Goal: Task Accomplishment & Management: Complete application form

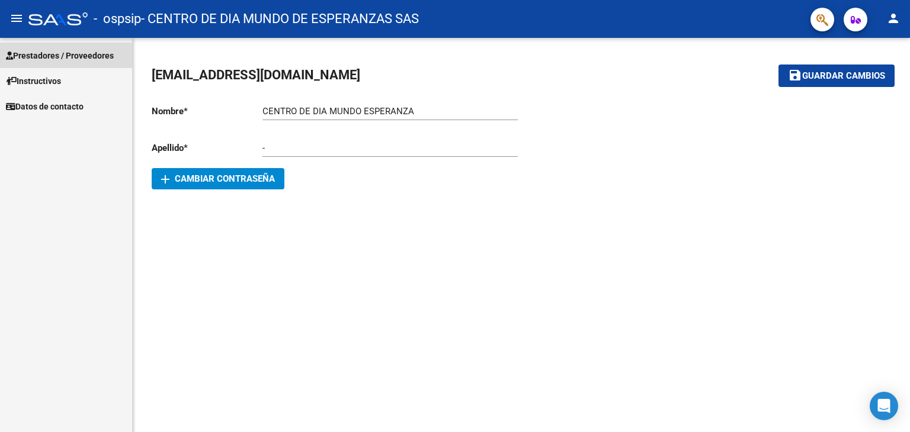
click at [78, 46] on link "Prestadores / Proveedores" at bounding box center [66, 55] width 132 height 25
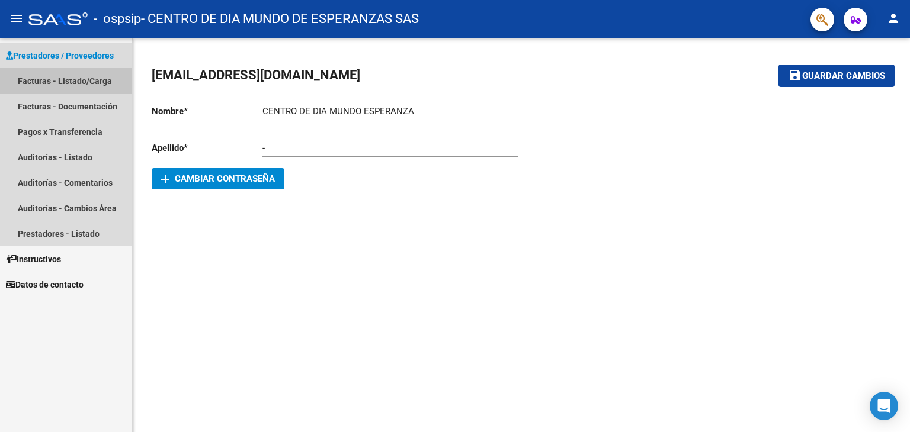
click at [88, 76] on link "Facturas - Listado/Carga" at bounding box center [66, 80] width 132 height 25
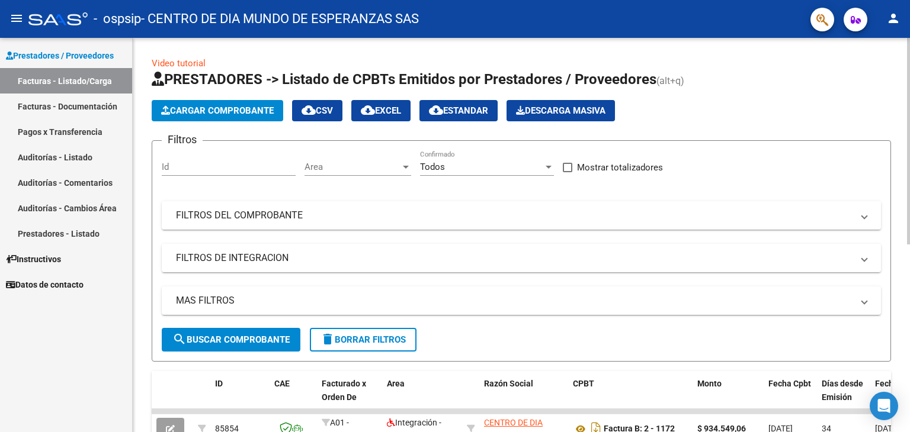
click at [237, 117] on button "Cargar Comprobante" at bounding box center [218, 110] width 132 height 21
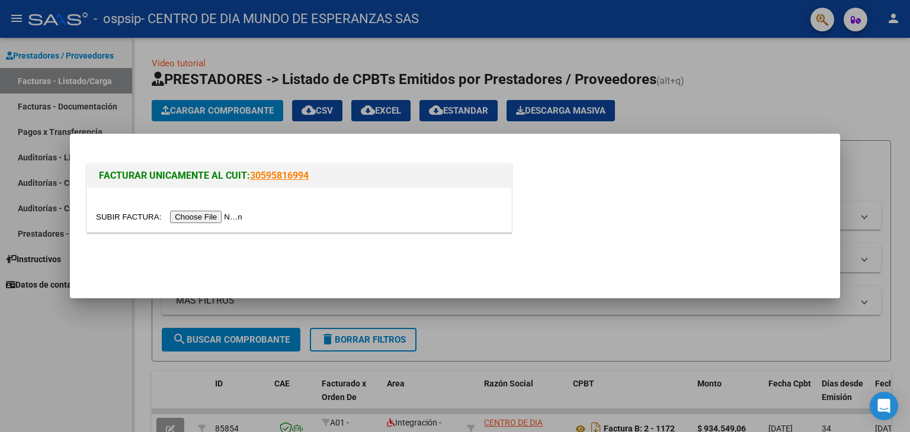
click at [215, 214] on input "file" at bounding box center [171, 217] width 150 height 12
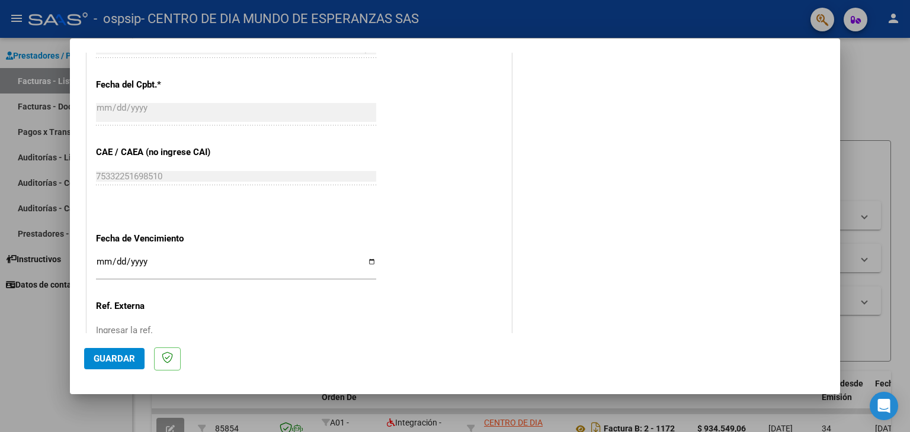
scroll to position [738, 0]
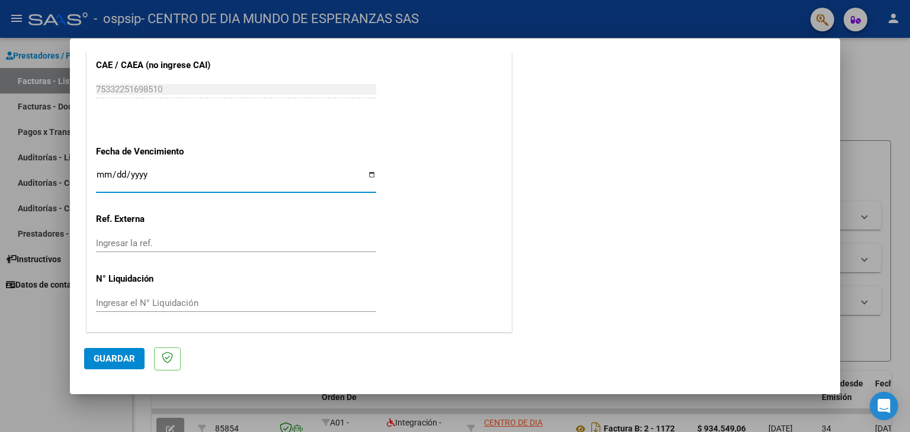
click at [369, 172] on input "Ingresar la fecha" at bounding box center [236, 179] width 280 height 19
type input "[DATE]"
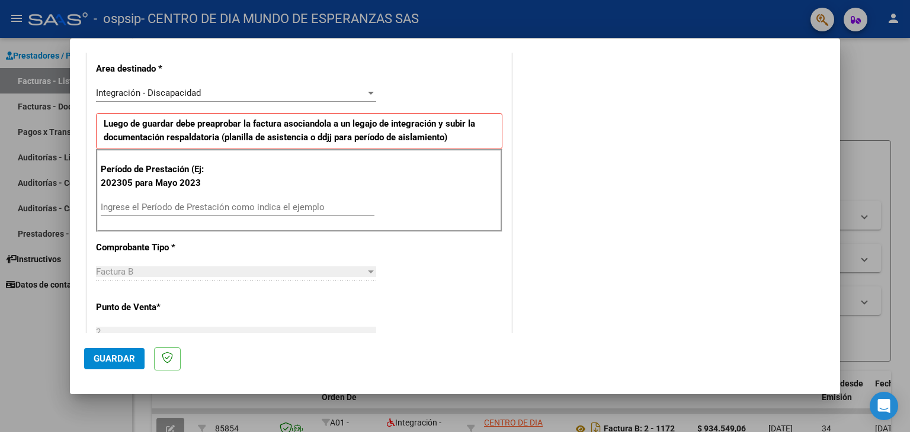
scroll to position [242, 0]
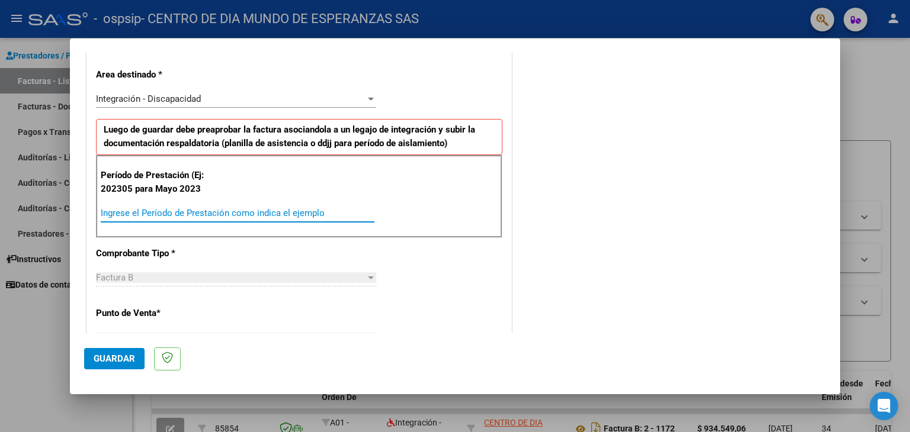
click at [242, 209] on input "Ingrese el Período de Prestación como indica el ejemplo" at bounding box center [238, 213] width 274 height 11
type input "202507"
click at [482, 296] on div "CUIT * 30-71620851-2 Ingresar CUIT ANALISIS PRESTADOR Area destinado * Integrac…" at bounding box center [299, 393] width 424 height 869
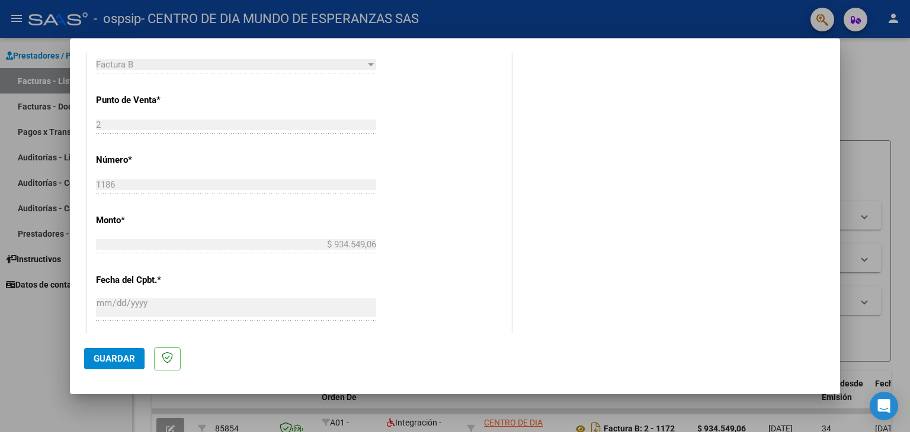
scroll to position [462, 0]
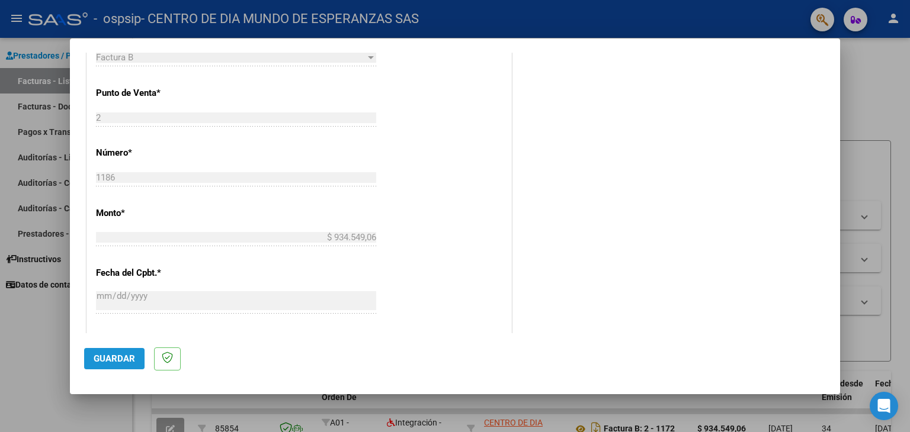
click at [108, 363] on span "Guardar" at bounding box center [114, 359] width 41 height 11
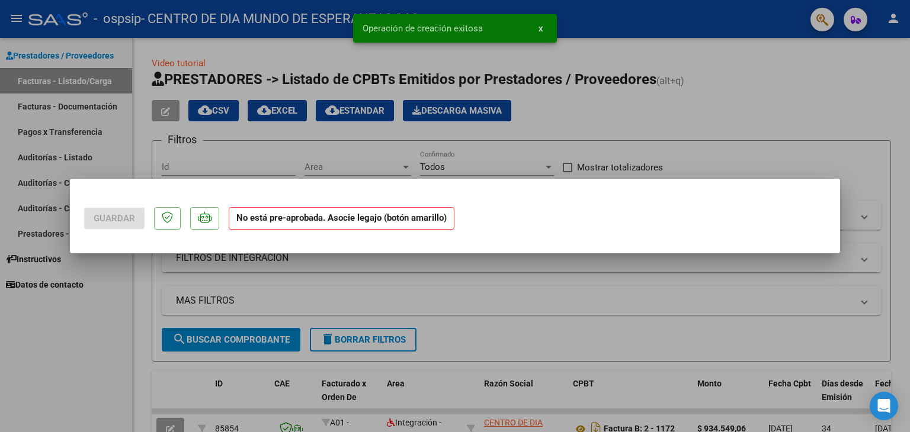
scroll to position [0, 0]
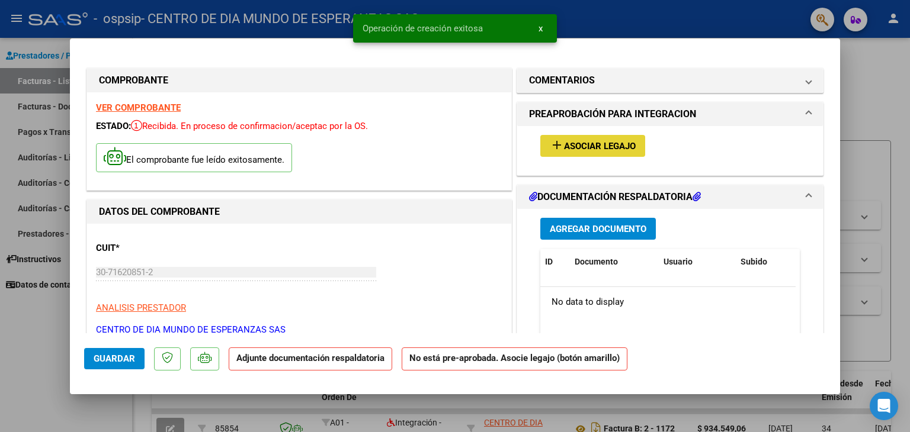
click at [616, 137] on button "add Asociar Legajo" at bounding box center [592, 146] width 105 height 22
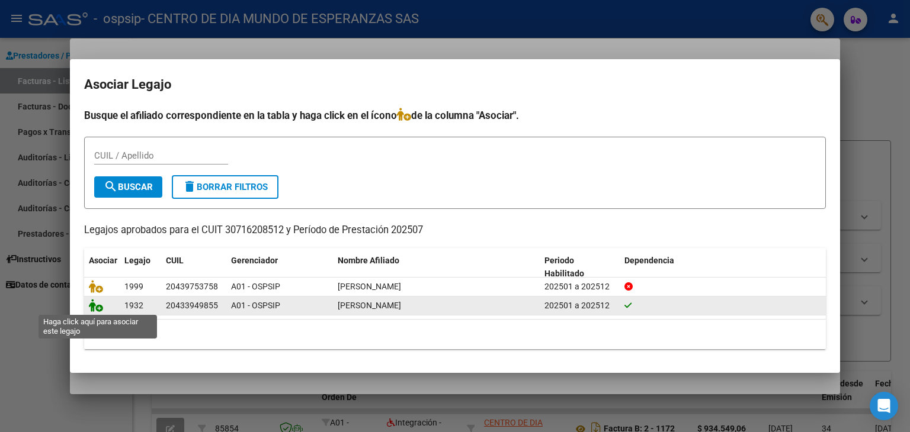
click at [97, 309] on icon at bounding box center [96, 305] width 14 height 13
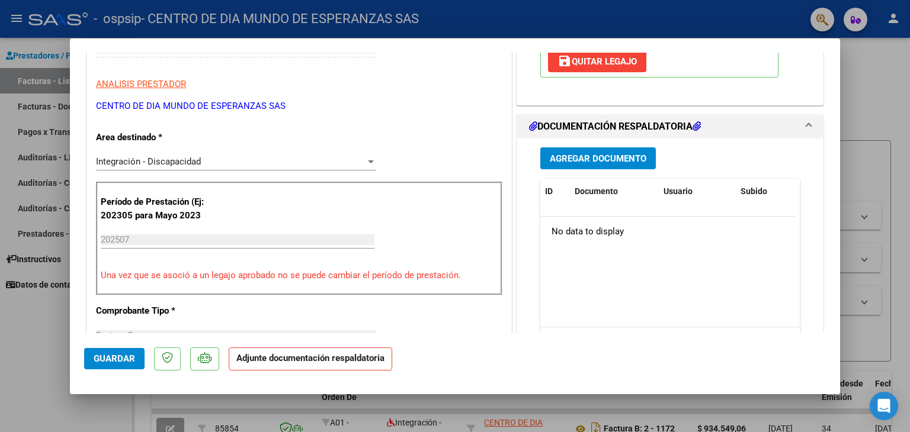
scroll to position [235, 0]
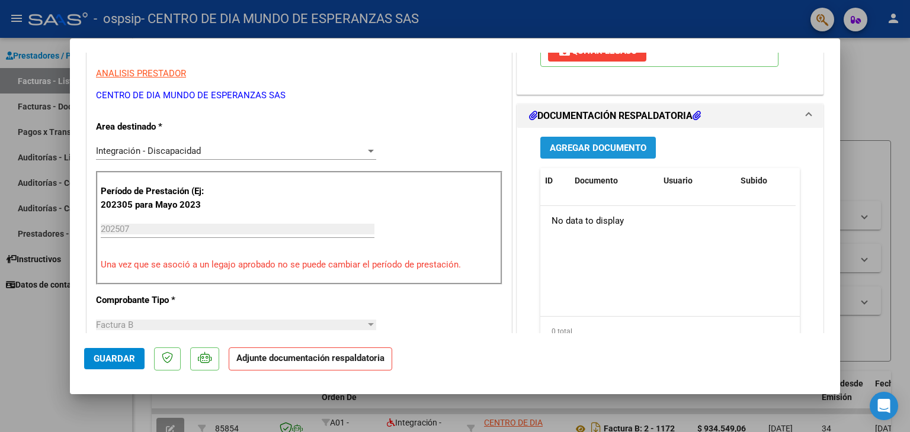
click at [578, 146] on span "Agregar Documento" at bounding box center [598, 148] width 97 height 11
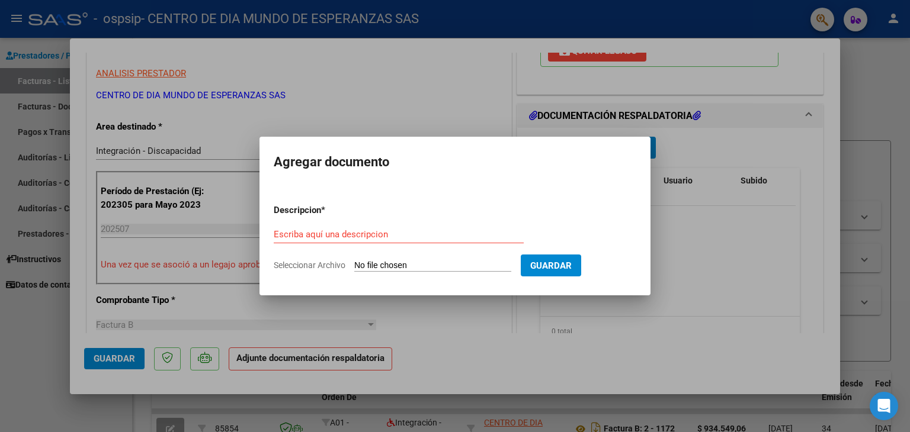
click at [371, 263] on input "Seleccionar Archivo" at bounding box center [432, 266] width 157 height 11
type input "C:\fakepath\INFORME MENSUAL [PERSON_NAME].pdf"
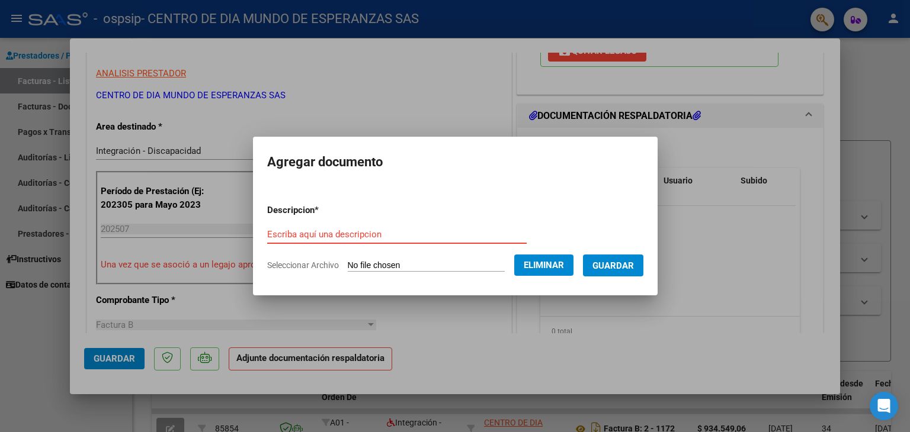
click at [326, 222] on form "Descripcion * Escriba aquí una descripcion Seleccionar Archivo Eliminar Guardar" at bounding box center [455, 238] width 376 height 86
type input "INFORME"
click at [637, 257] on button "Guardar" at bounding box center [613, 266] width 60 height 22
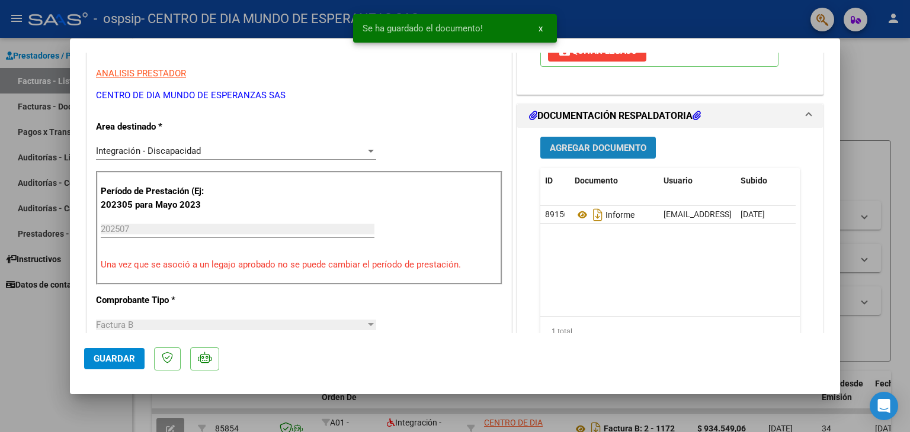
click at [619, 152] on span "Agregar Documento" at bounding box center [598, 148] width 97 height 11
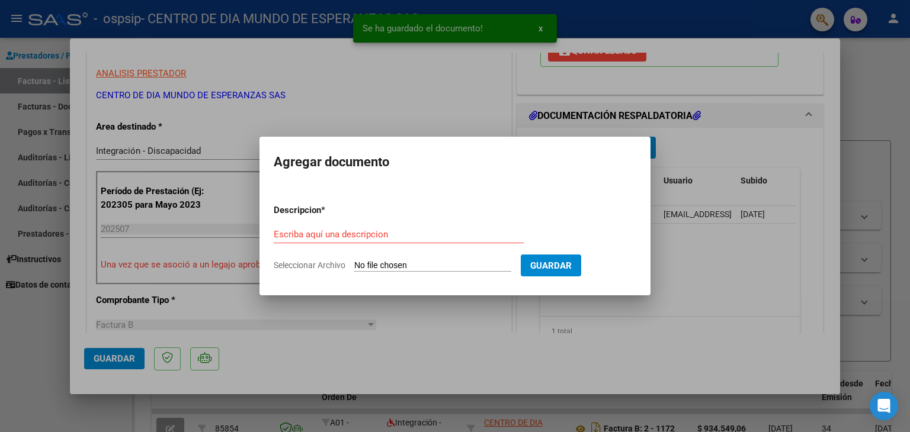
click at [411, 264] on input "Seleccionar Archivo" at bounding box center [432, 266] width 157 height 11
type input "C:\fakepath\PA BARNES [DATE].pdf"
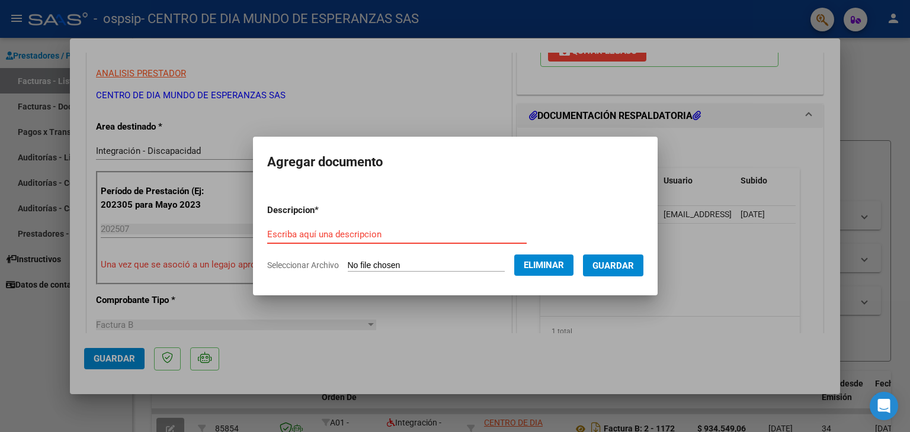
click at [303, 229] on input "Escriba aquí una descripcion" at bounding box center [396, 234] width 259 height 11
type input "PLANILLA ASISTENCIA"
click at [634, 266] on span "Guardar" at bounding box center [612, 266] width 41 height 11
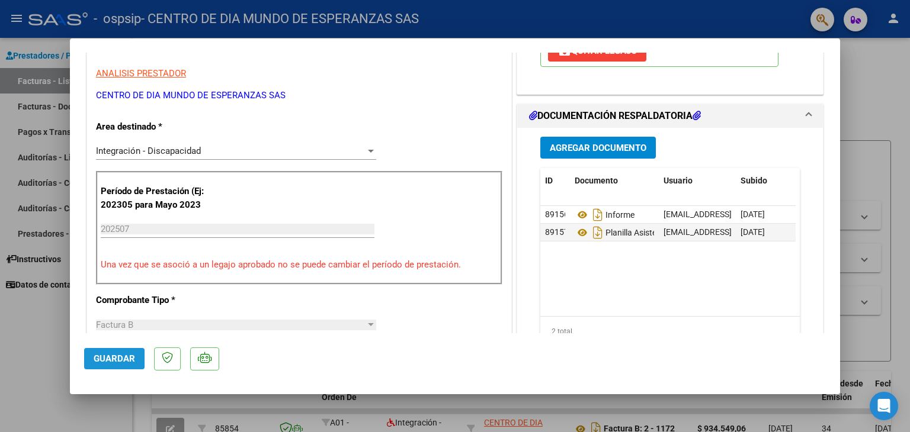
click at [100, 357] on span "Guardar" at bounding box center [114, 359] width 41 height 11
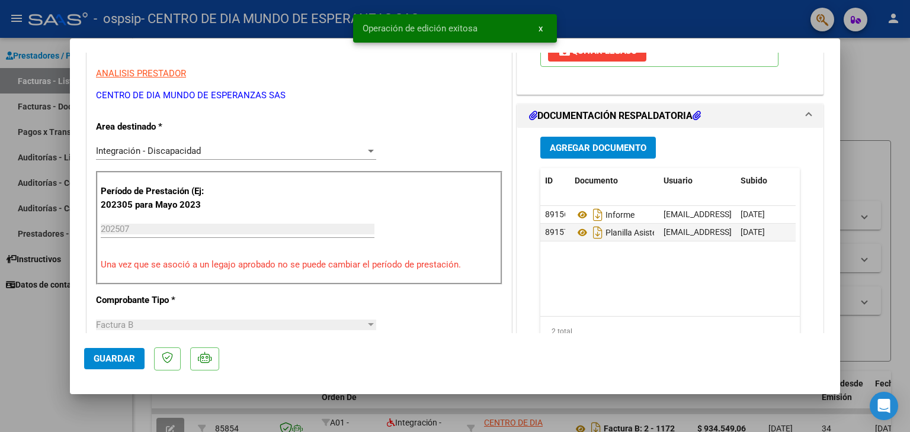
click at [884, 126] on div at bounding box center [455, 216] width 910 height 432
type input "$ 0,00"
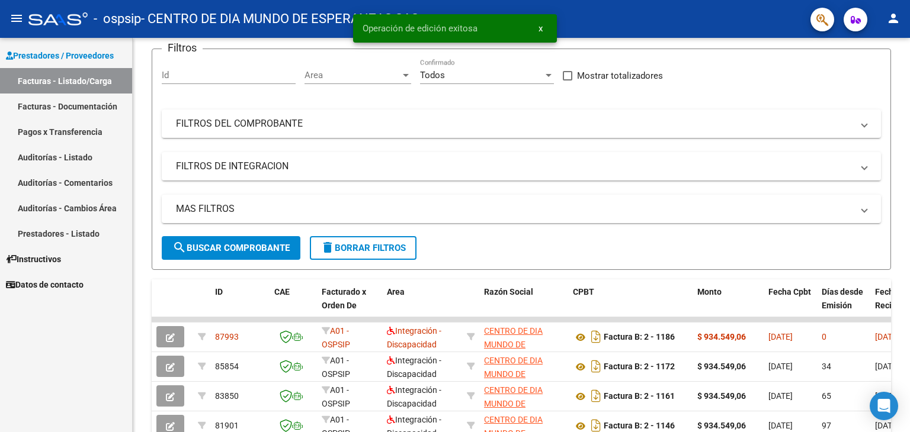
scroll to position [92, 0]
